Goal: Transaction & Acquisition: Book appointment/travel/reservation

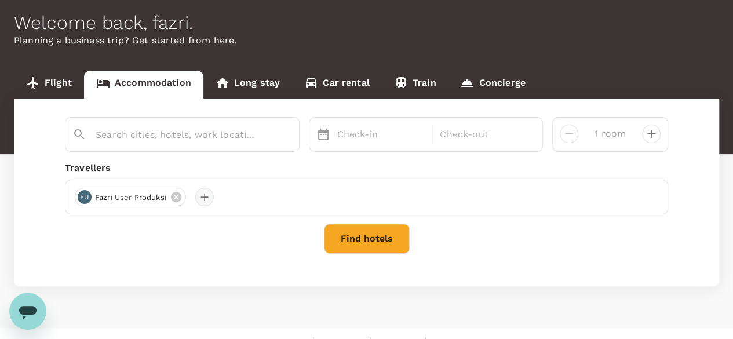
scroll to position [70, 0]
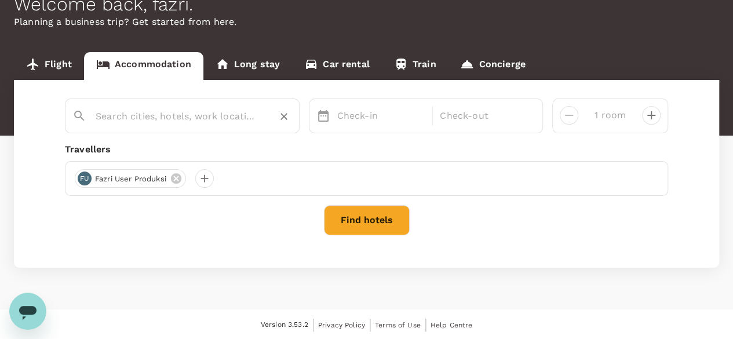
click at [169, 120] on input "text" at bounding box center [178, 116] width 164 height 18
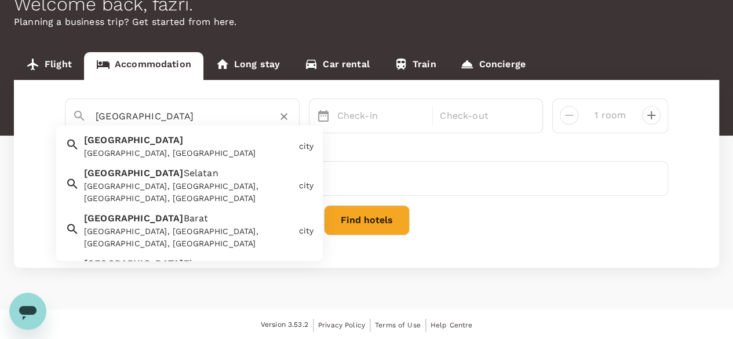
click at [97, 140] on span "[GEOGRAPHIC_DATA]" at bounding box center [134, 140] width 100 height 11
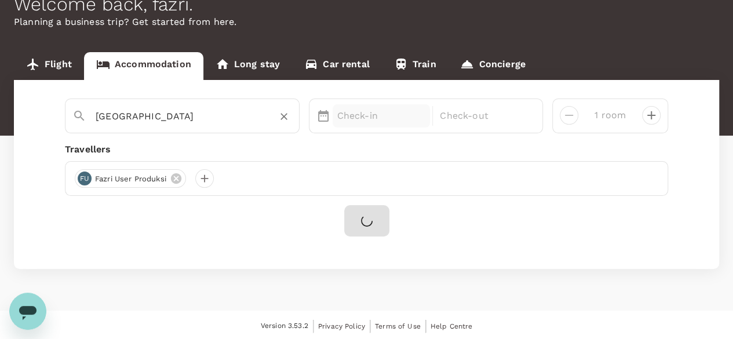
type input "[GEOGRAPHIC_DATA]"
click at [335, 110] on div "Check-in" at bounding box center [381, 115] width 98 height 23
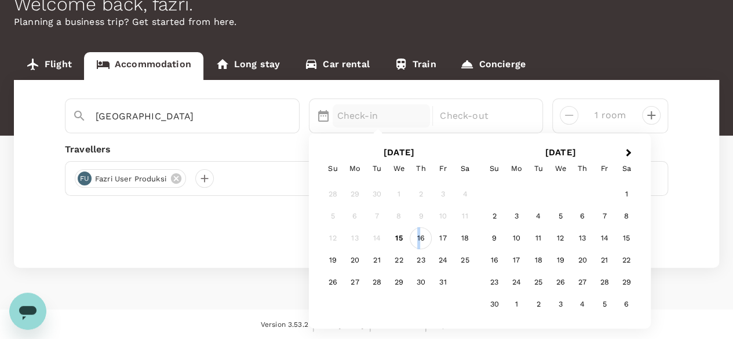
click at [418, 240] on div "16" at bounding box center [420, 239] width 22 height 22
drag, startPoint x: 418, startPoint y: 240, endPoint x: 433, endPoint y: 235, distance: 15.9
click at [433, 236] on div "17" at bounding box center [442, 239] width 22 height 22
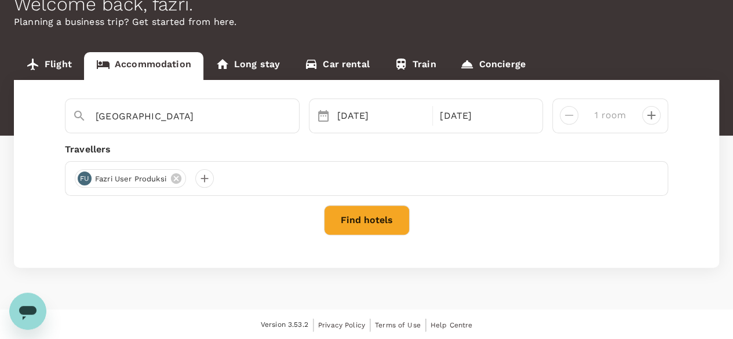
drag, startPoint x: 433, startPoint y: 218, endPoint x: 387, endPoint y: 218, distance: 45.8
click at [430, 218] on div "Find hotels" at bounding box center [366, 220] width 603 height 30
click at [387, 218] on button "Find hotels" at bounding box center [367, 220] width 86 height 30
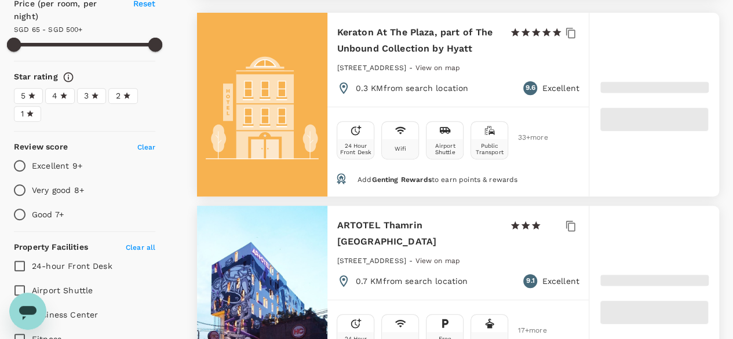
scroll to position [35, 0]
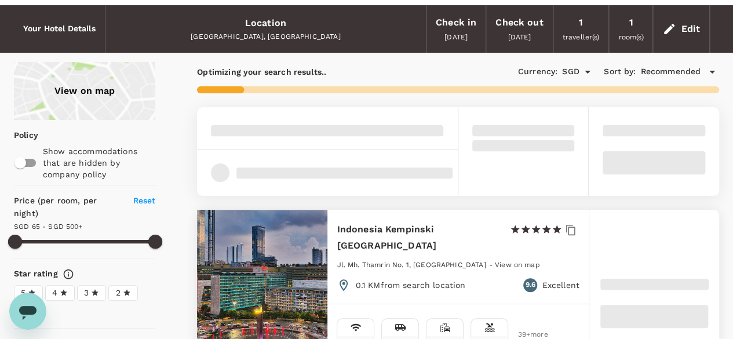
type input "312.82"
type input "38.82"
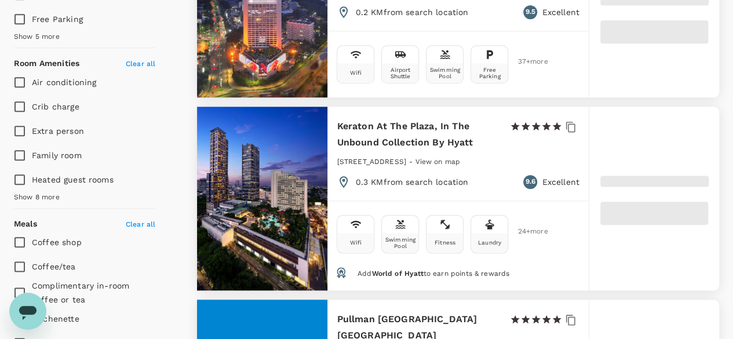
scroll to position [695, 0]
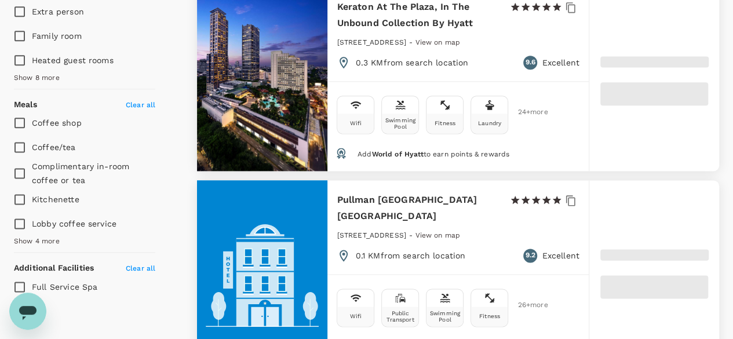
type input "313.13"
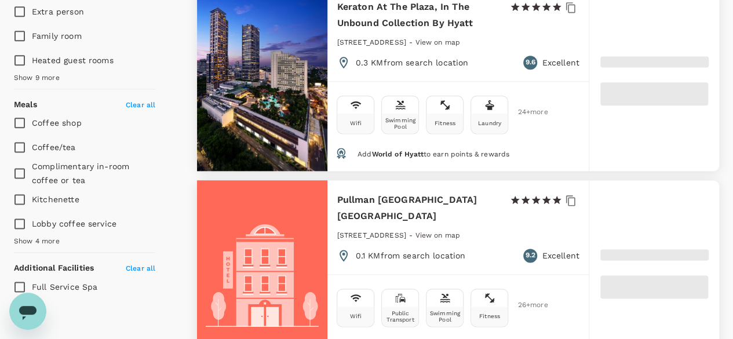
type input "36.13"
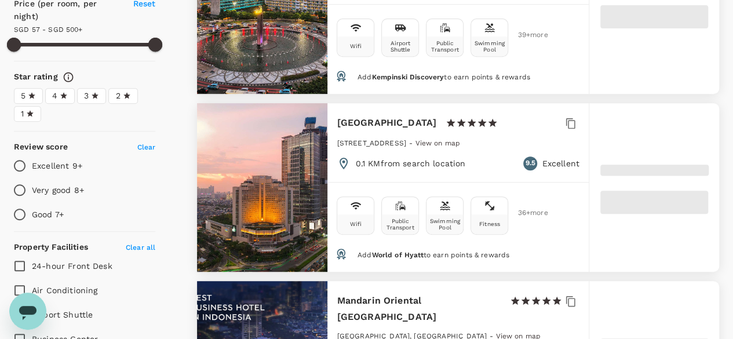
scroll to position [348, 0]
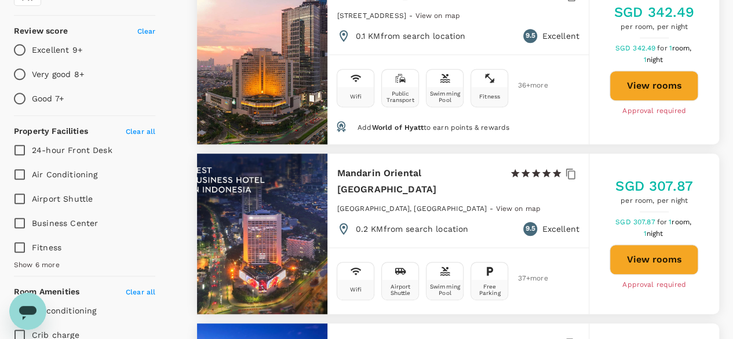
click at [646, 257] on div "SGD 307.87 per room, per night SGD 307.87 for 1 room, 1 night View rooms Approv…" at bounding box center [654, 234] width 130 height 114
click at [649, 251] on button "View rooms" at bounding box center [653, 259] width 89 height 30
type input "312.74"
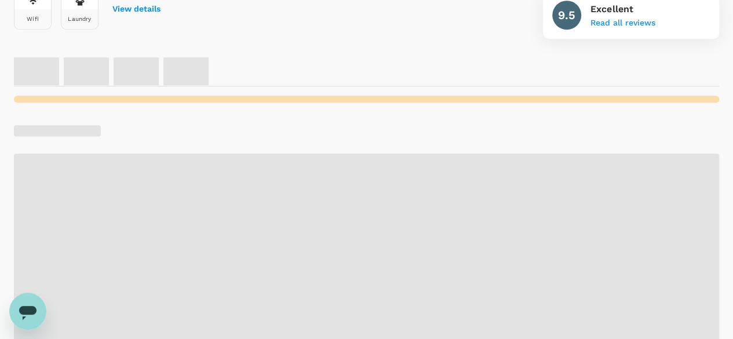
scroll to position [459, 0]
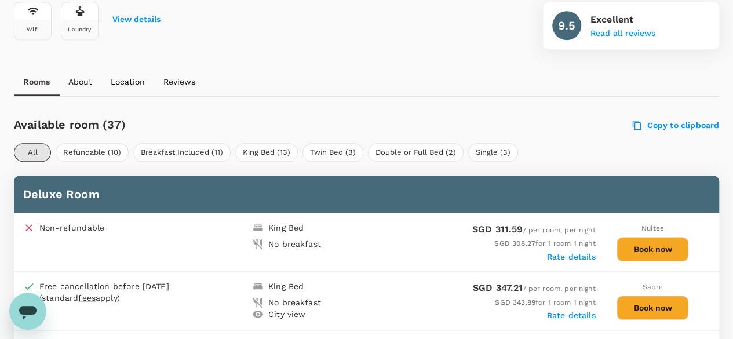
drag, startPoint x: 654, startPoint y: 233, endPoint x: 653, endPoint y: 242, distance: 9.3
click at [654, 233] on div "Nuitee Book now" at bounding box center [652, 241] width 115 height 39
click at [653, 242] on button "Book now" at bounding box center [652, 249] width 72 height 24
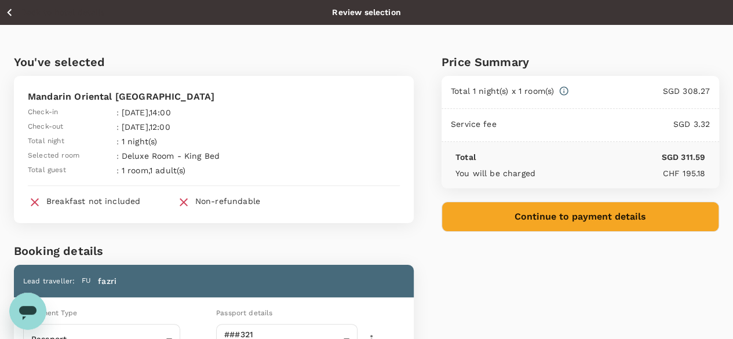
click at [562, 209] on button "Continue to payment details" at bounding box center [579, 217] width 277 height 30
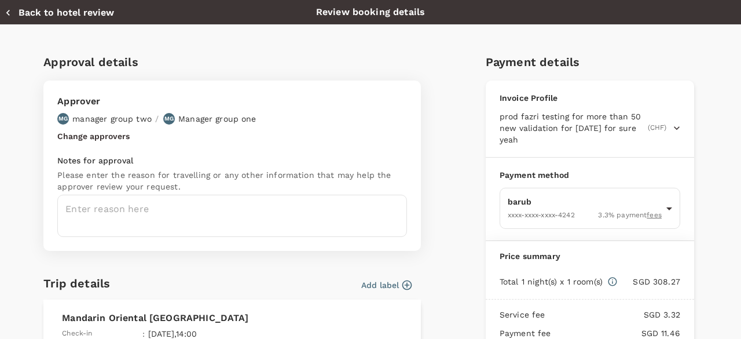
click at [24, 13] on button "Back to hotel review" at bounding box center [59, 13] width 109 height 12
type input "9a03193b-5cc9-4301-8798-5511fc4184b9"
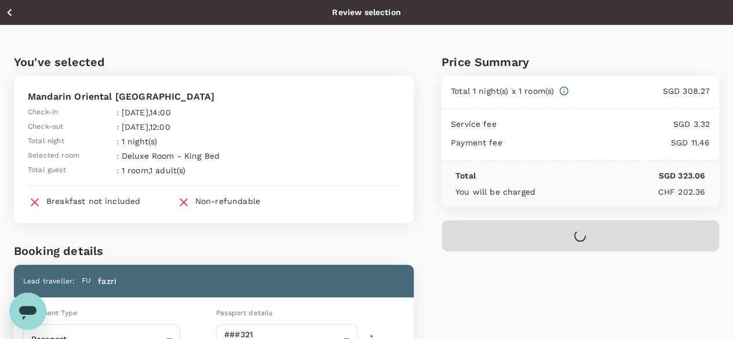
click at [583, 235] on div at bounding box center [579, 229] width 277 height 45
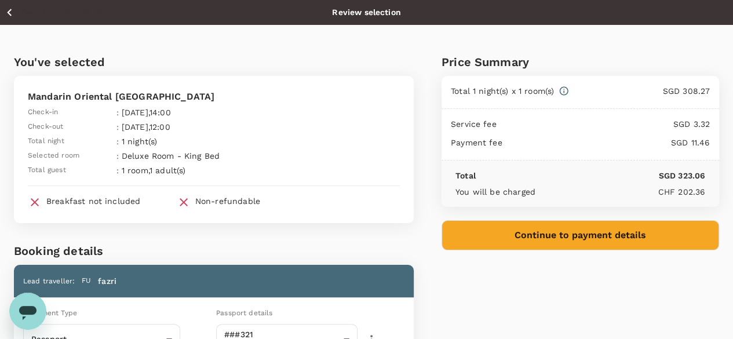
click at [583, 235] on button "Continue to payment details" at bounding box center [579, 235] width 277 height 30
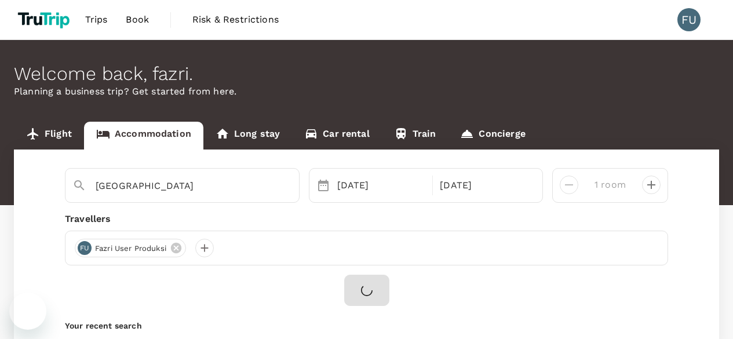
click at [364, 287] on div at bounding box center [366, 290] width 603 height 31
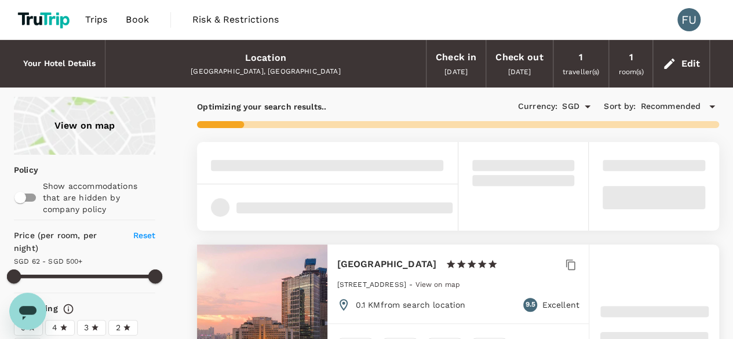
type input "312.73"
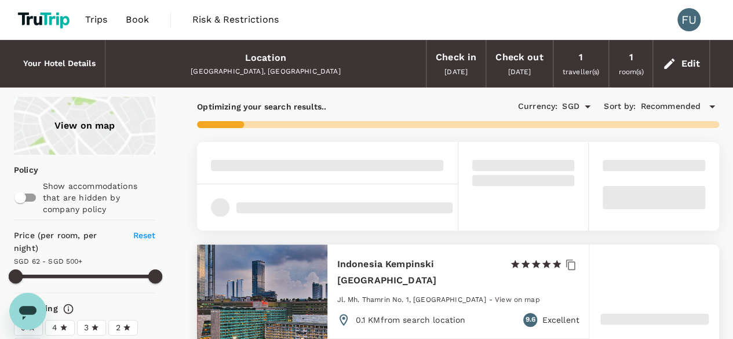
type input "35.73"
type input "312.73"
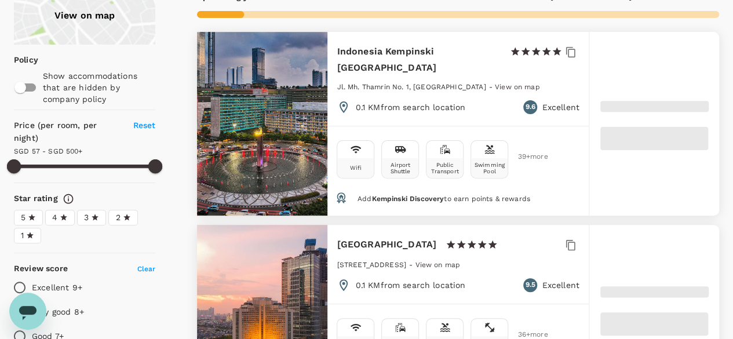
scroll to position [116, 0]
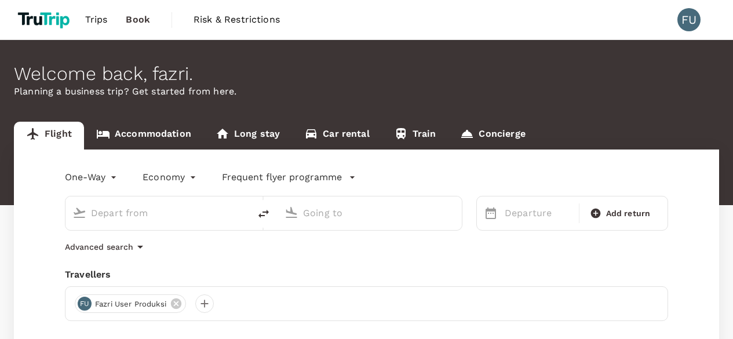
type input "Singapore Changi (SIN)"
type input "Soekarno-Hatta Intl (CGK)"
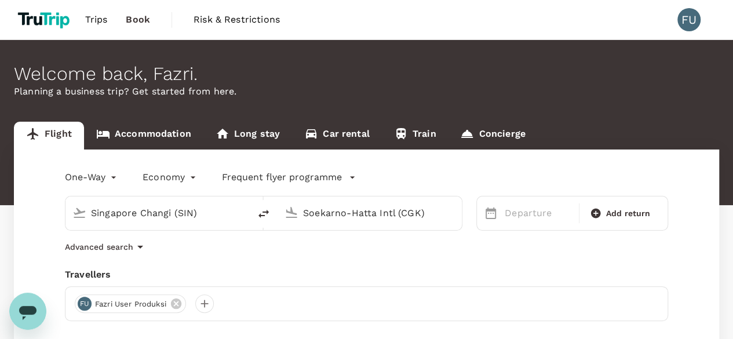
click at [196, 129] on link "Accommodation" at bounding box center [143, 136] width 119 height 28
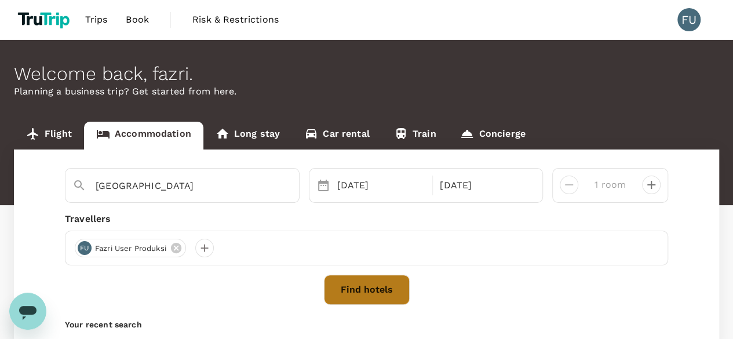
click at [381, 280] on button "Find hotels" at bounding box center [367, 290] width 86 height 30
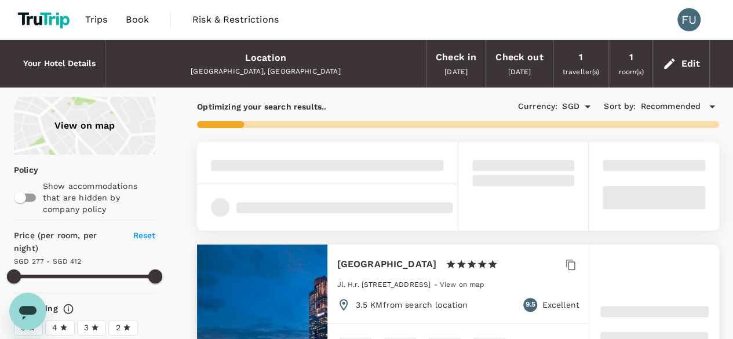
type input "258.12"
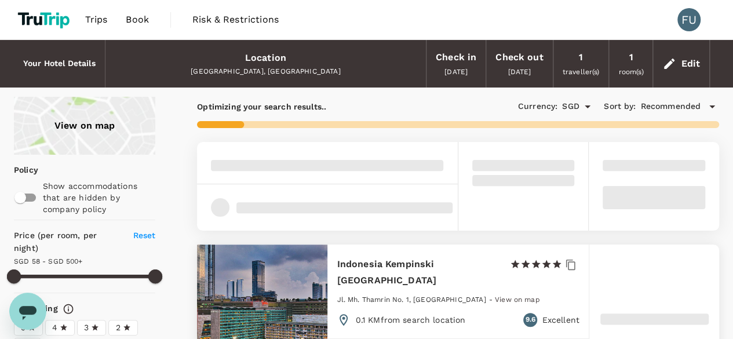
type input "36.12"
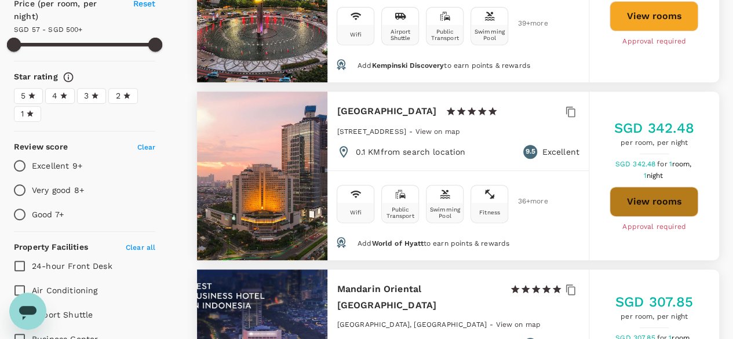
click at [664, 186] on button "View rooms" at bounding box center [653, 201] width 89 height 30
type input "312.73"
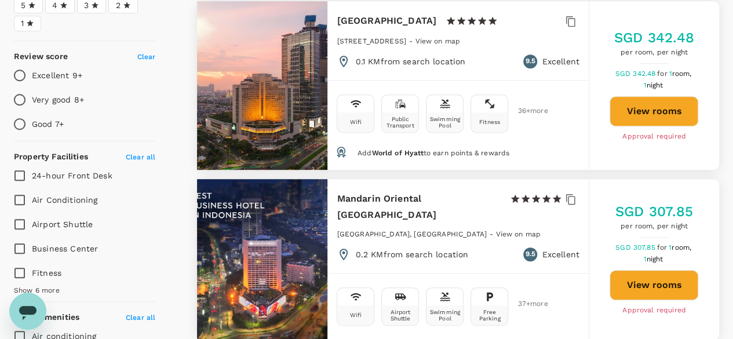
scroll to position [0, 0]
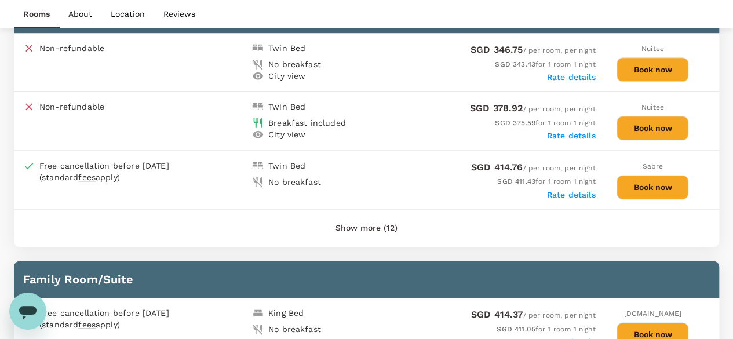
scroll to position [690, 0]
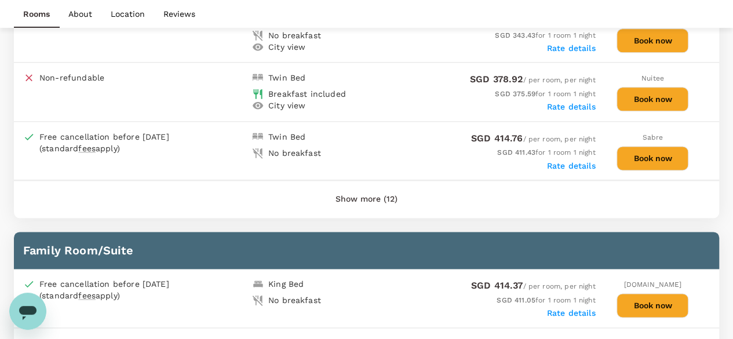
click at [602, 162] on div "Sabre Book now" at bounding box center [652, 150] width 115 height 39
click at [676, 146] on button "Book now" at bounding box center [652, 158] width 72 height 24
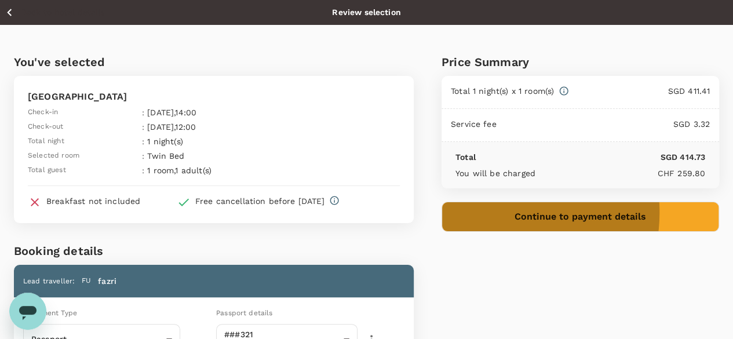
click at [558, 211] on button "Continue to payment details" at bounding box center [579, 217] width 277 height 30
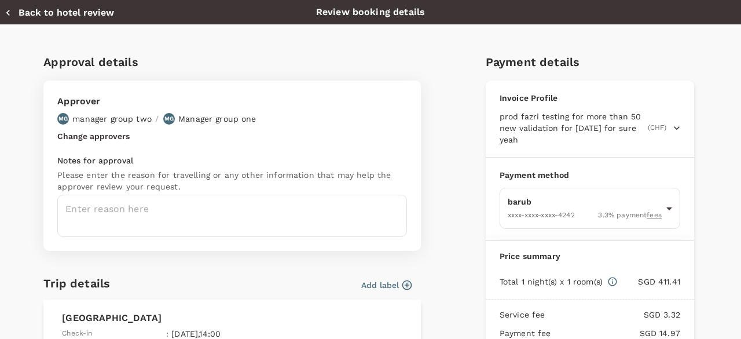
click at [76, 13] on button "Back to hotel review" at bounding box center [59, 13] width 109 height 12
type input "9a03193b-5cc9-4301-8798-5511fc4184b9"
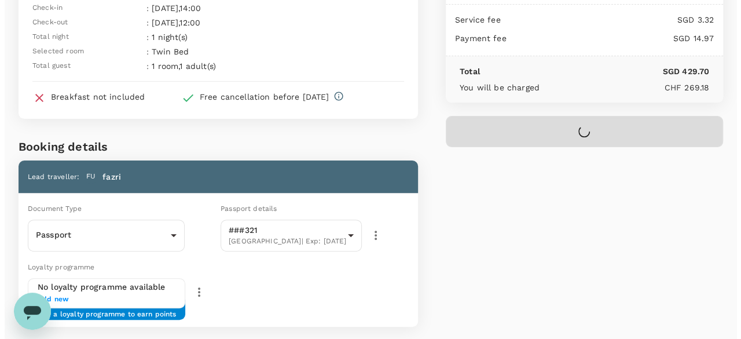
scroll to position [116, 0]
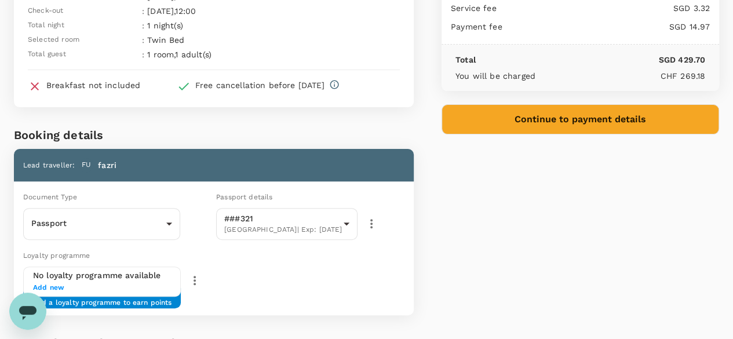
click at [66, 283] on span "Add new" at bounding box center [102, 288] width 138 height 12
click at [56, 282] on span "Add new" at bounding box center [102, 288] width 138 height 12
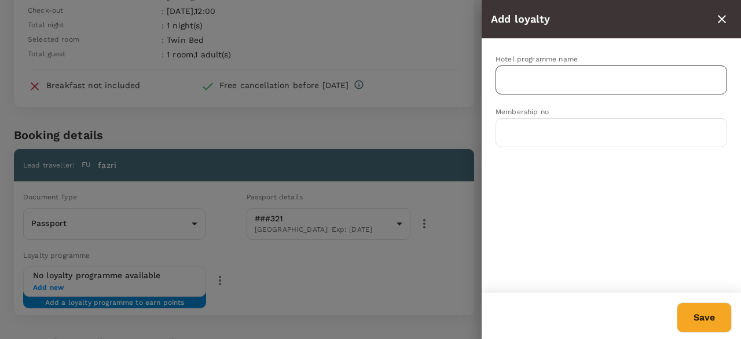
click at [540, 74] on input "text" at bounding box center [603, 80] width 204 height 22
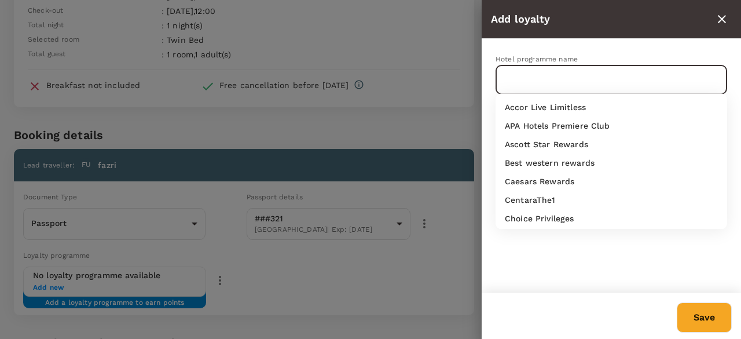
click at [528, 121] on p "APA Hotels Premiere Club" at bounding box center [557, 126] width 105 height 12
type input "APA Hotels Premiere Club"
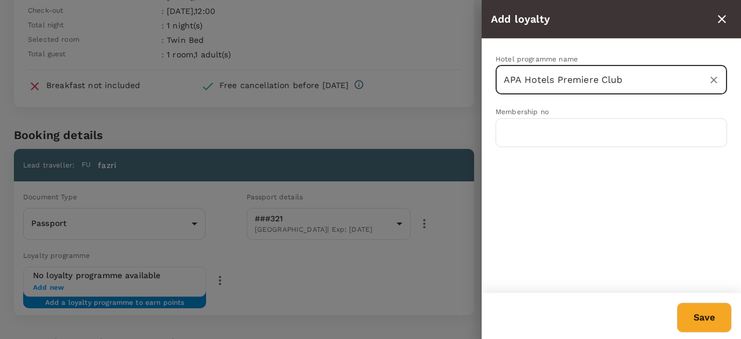
click at [513, 152] on div "Hotel programme name APA Hotels Premiere Club ​ Membership no ​" at bounding box center [611, 166] width 259 height 254
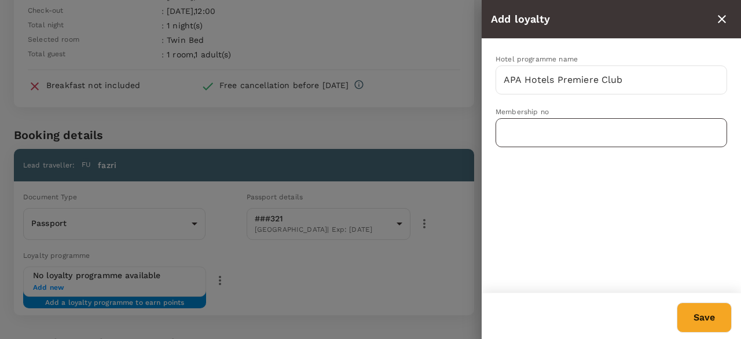
click at [522, 135] on input "text" at bounding box center [612, 132] width 232 height 29
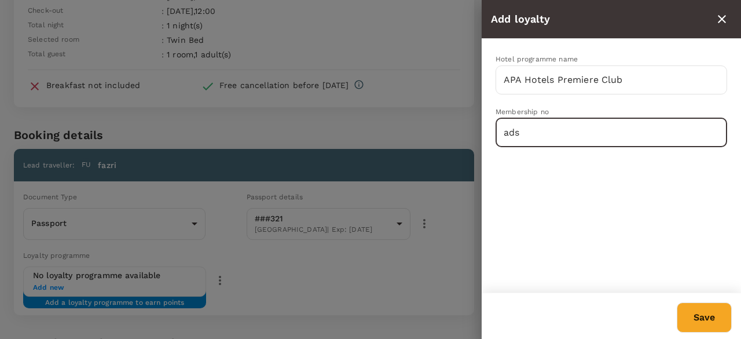
type input "ads"
click at [703, 310] on button "Save" at bounding box center [704, 317] width 55 height 30
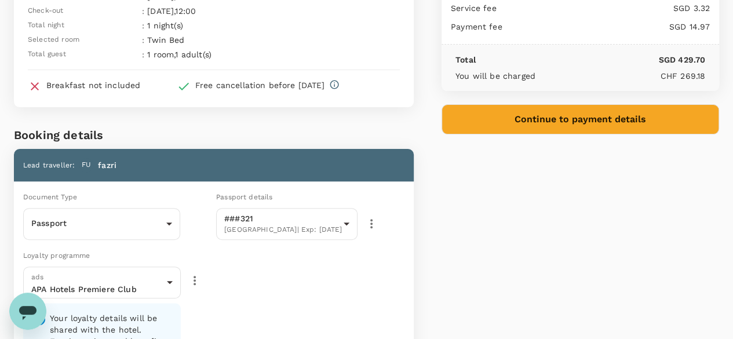
click at [711, 119] on button "Continue to payment details" at bounding box center [579, 119] width 277 height 30
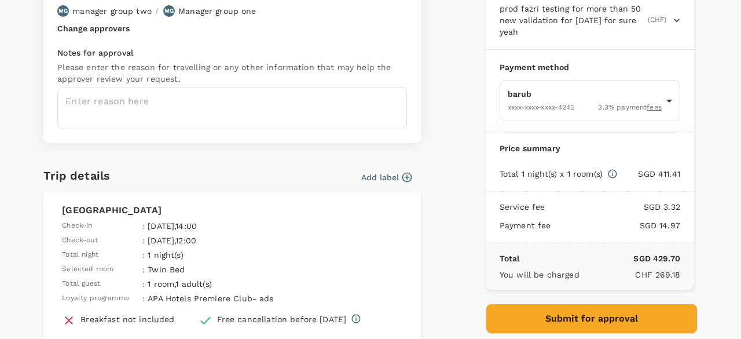
scroll to position [116, 0]
